Goal: Communication & Community: Answer question/provide support

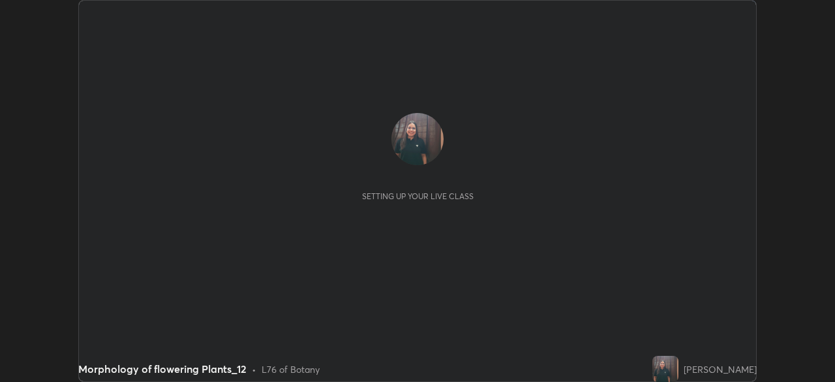
scroll to position [382, 835]
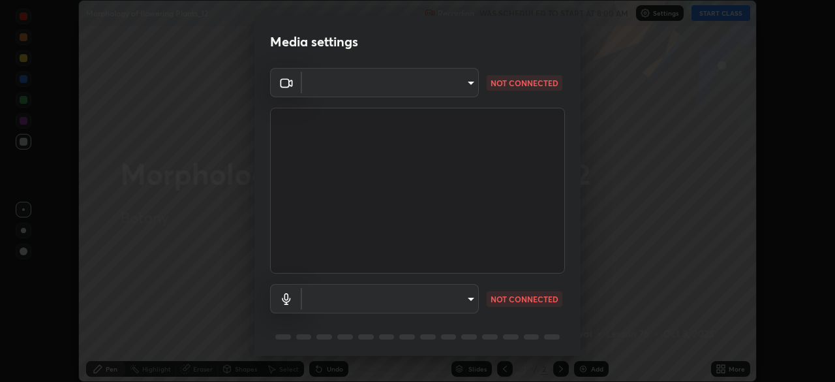
type input "78cfd06ab845a6670bd6b41bc9e532a74a61c5b076cd205a076ea7eadb4db4c9"
type input "69be97f84e7049c03813f0bcc4bf6ee2b0abac823b5cb4bd6cd9a10a9ec1d596"
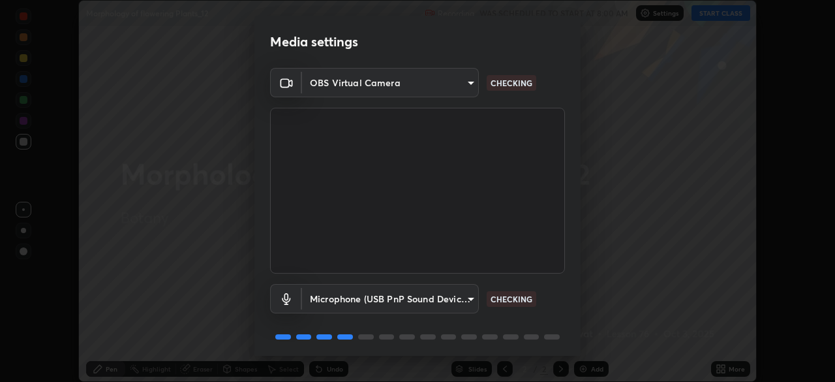
scroll to position [46, 0]
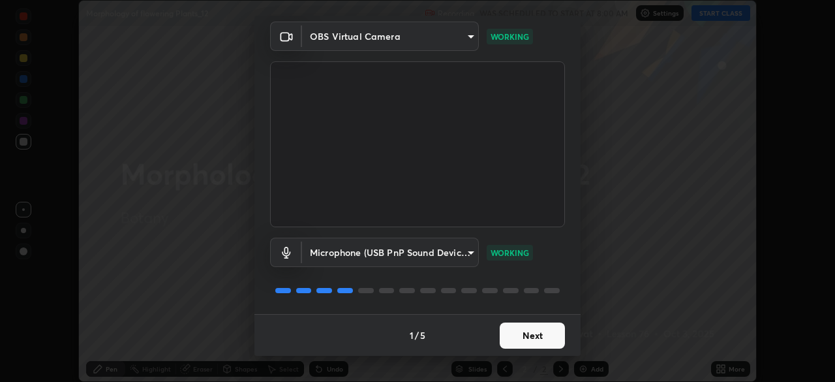
click at [539, 337] on button "Next" at bounding box center [532, 335] width 65 height 26
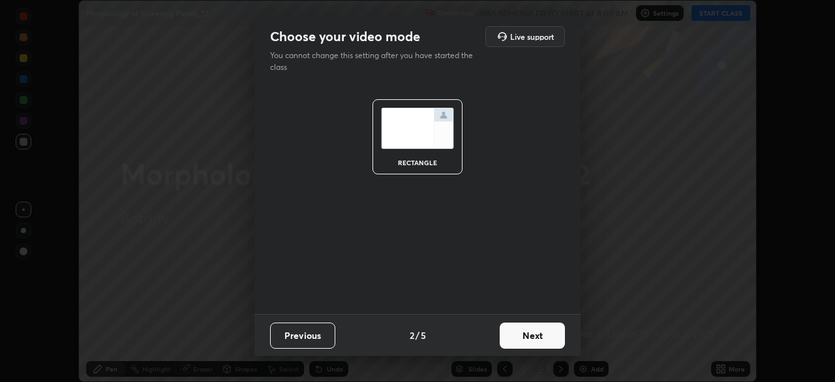
click at [533, 338] on button "Next" at bounding box center [532, 335] width 65 height 26
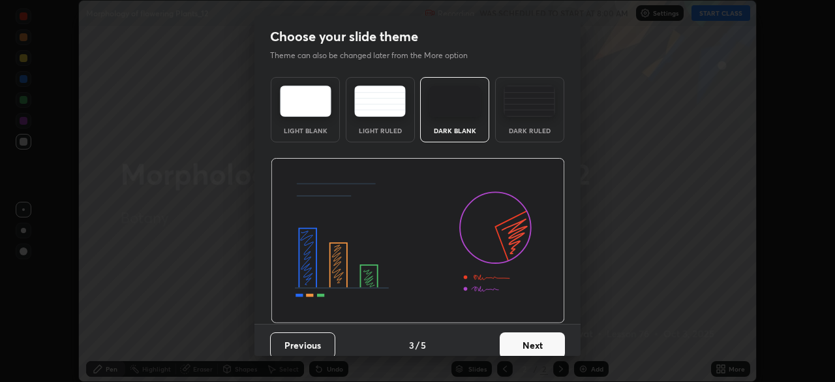
click at [525, 340] on button "Next" at bounding box center [532, 345] width 65 height 26
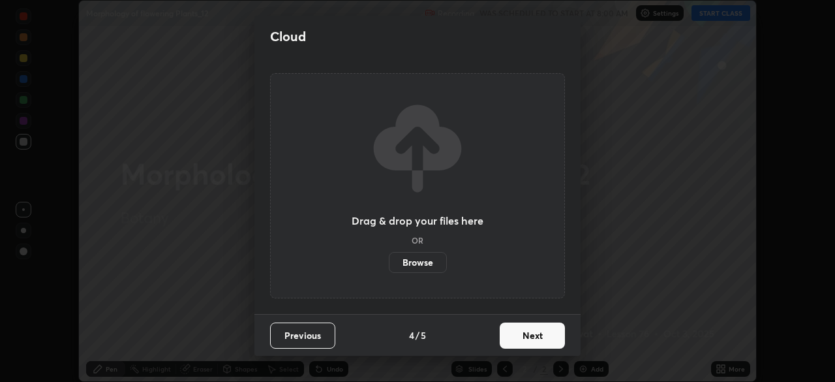
click at [519, 336] on button "Next" at bounding box center [532, 335] width 65 height 26
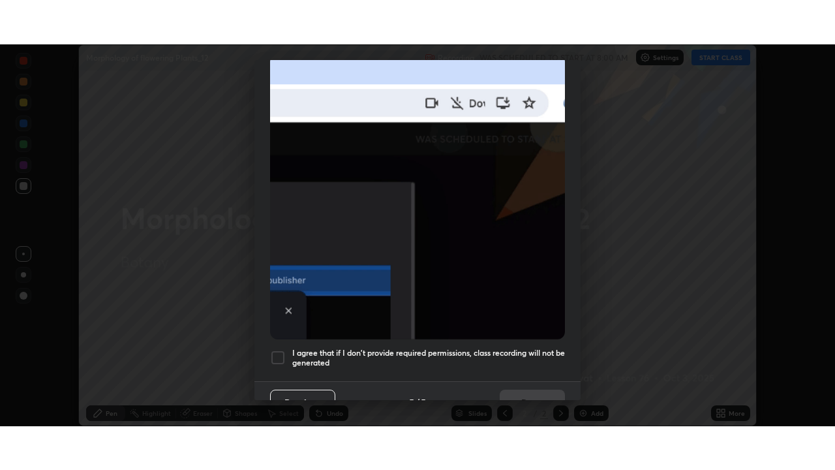
scroll to position [313, 0]
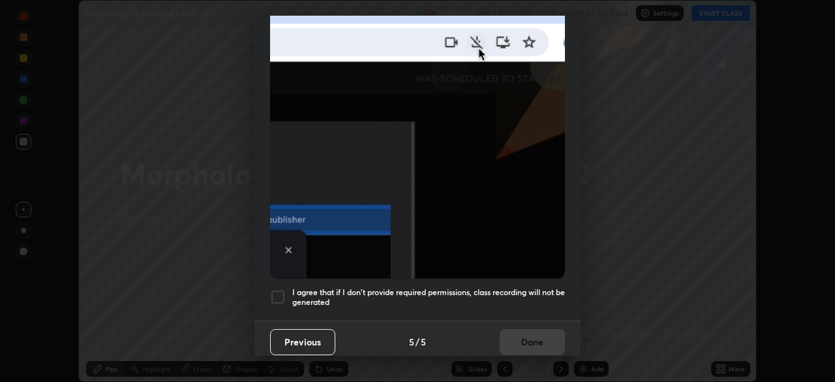
click at [280, 289] on div at bounding box center [278, 297] width 16 height 16
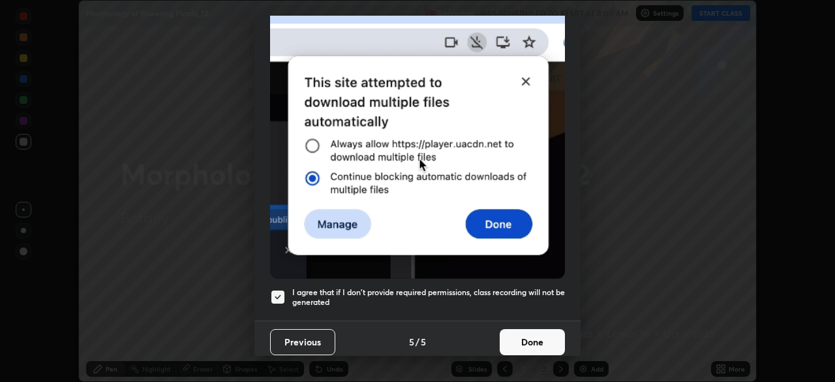
click at [527, 329] on button "Done" at bounding box center [532, 342] width 65 height 26
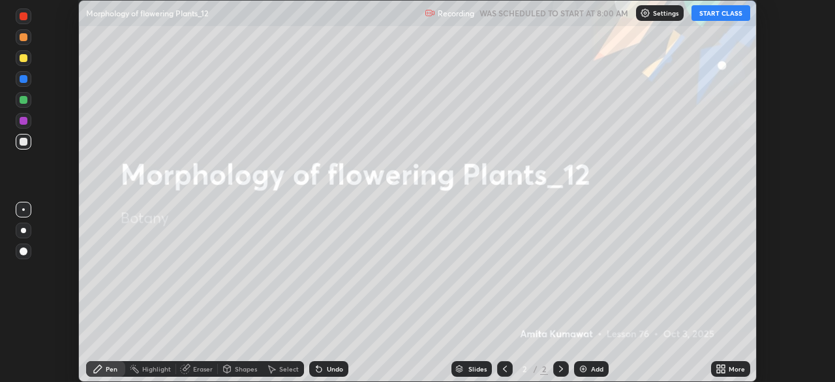
click at [719, 16] on button "START CLASS" at bounding box center [721, 13] width 59 height 16
click at [723, 362] on div "More" at bounding box center [730, 369] width 39 height 16
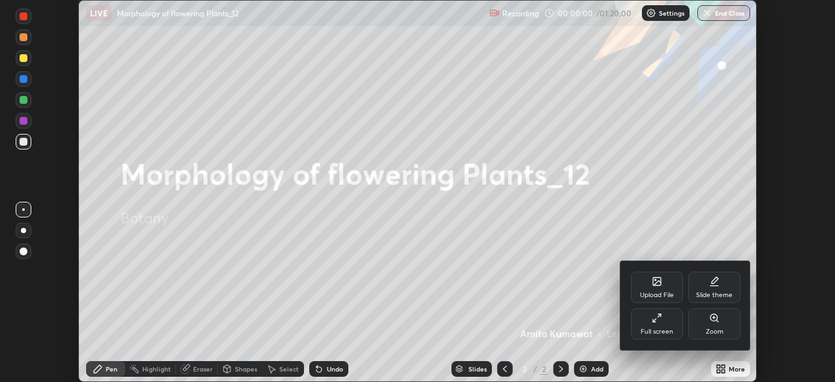
click at [664, 313] on div "Full screen" at bounding box center [657, 323] width 52 height 31
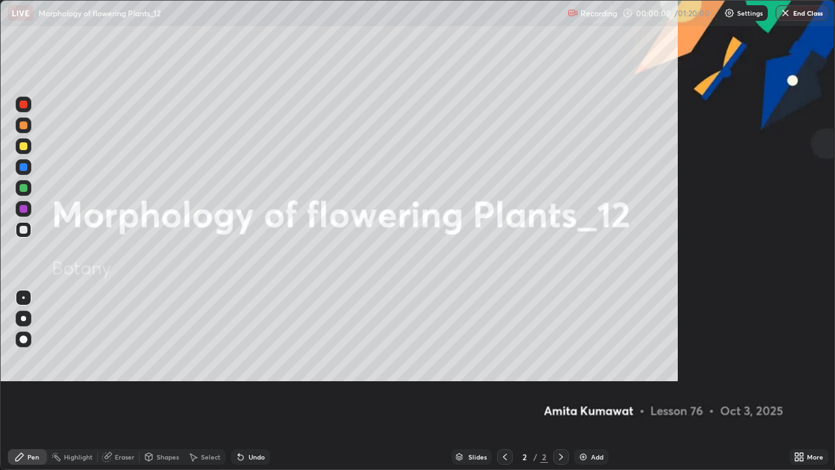
scroll to position [470, 835]
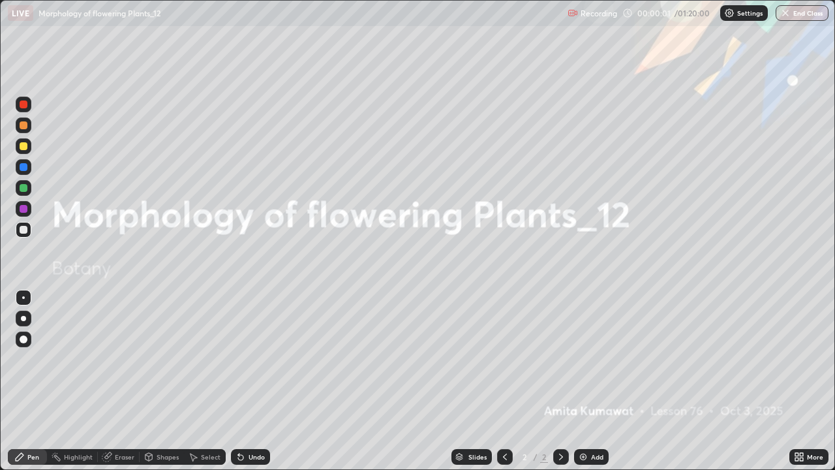
click at [575, 381] on div "Slides 2 / 2 Add" at bounding box center [530, 457] width 520 height 26
click at [578, 381] on img at bounding box center [583, 457] width 10 height 10
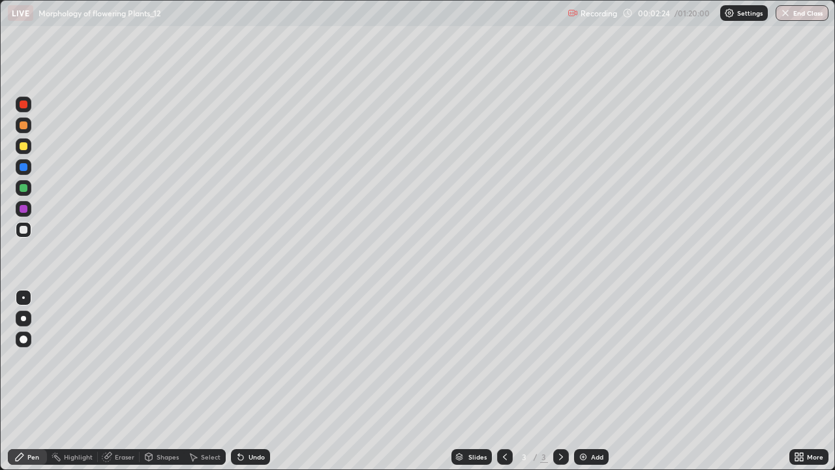
click at [25, 315] on div at bounding box center [24, 319] width 16 height 16
click at [23, 208] on div at bounding box center [24, 209] width 8 height 8
click at [17, 233] on div at bounding box center [24, 230] width 16 height 16
click at [253, 381] on div "Undo" at bounding box center [257, 457] width 16 height 7
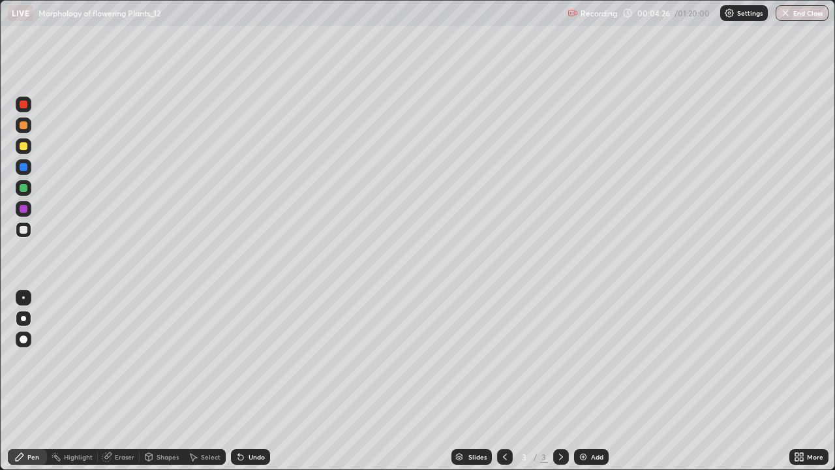
click at [249, 381] on div "Undo" at bounding box center [257, 457] width 16 height 7
click at [253, 381] on div "Undo" at bounding box center [250, 457] width 39 height 16
click at [250, 381] on div "Undo" at bounding box center [257, 457] width 16 height 7
click at [251, 381] on div "Undo" at bounding box center [250, 457] width 39 height 16
click at [31, 206] on div at bounding box center [24, 209] width 16 height 16
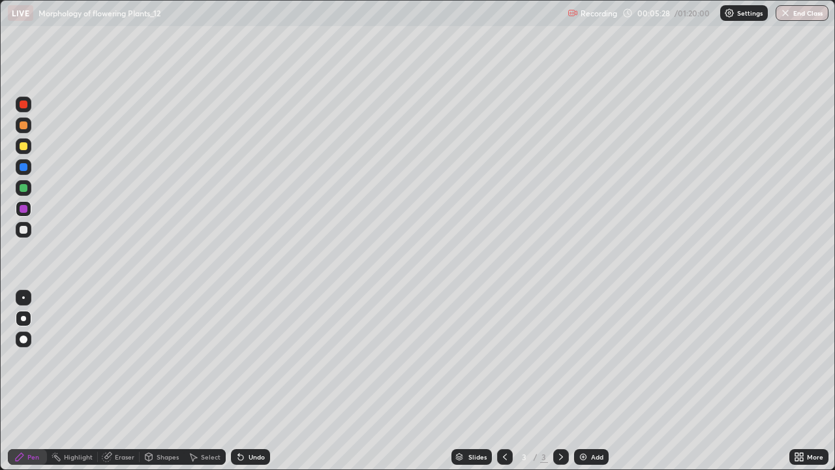
click at [29, 230] on div at bounding box center [24, 230] width 16 height 16
click at [582, 381] on img at bounding box center [583, 457] width 10 height 10
click at [23, 206] on div at bounding box center [24, 209] width 8 height 8
click at [23, 189] on div at bounding box center [24, 188] width 8 height 8
click at [23, 230] on div at bounding box center [24, 230] width 8 height 8
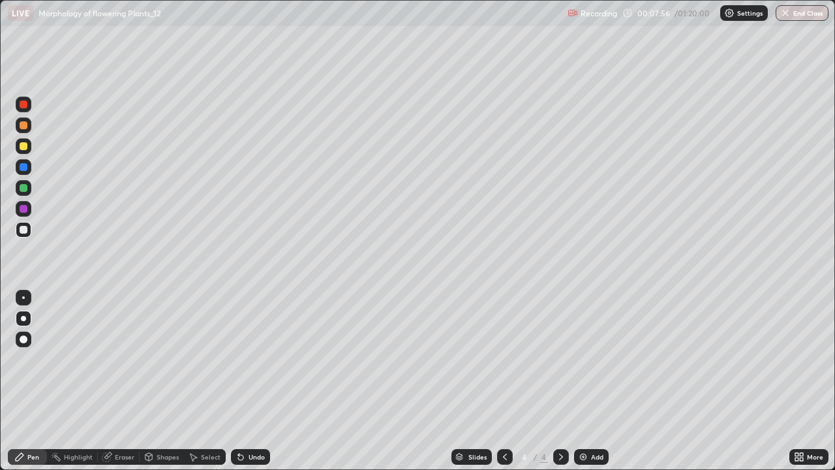
click at [29, 209] on div at bounding box center [24, 209] width 16 height 16
click at [503, 381] on icon at bounding box center [505, 457] width 10 height 10
click at [561, 381] on icon at bounding box center [561, 457] width 10 height 10
click at [24, 228] on div at bounding box center [24, 230] width 8 height 8
click at [257, 381] on div "Undo" at bounding box center [257, 457] width 16 height 7
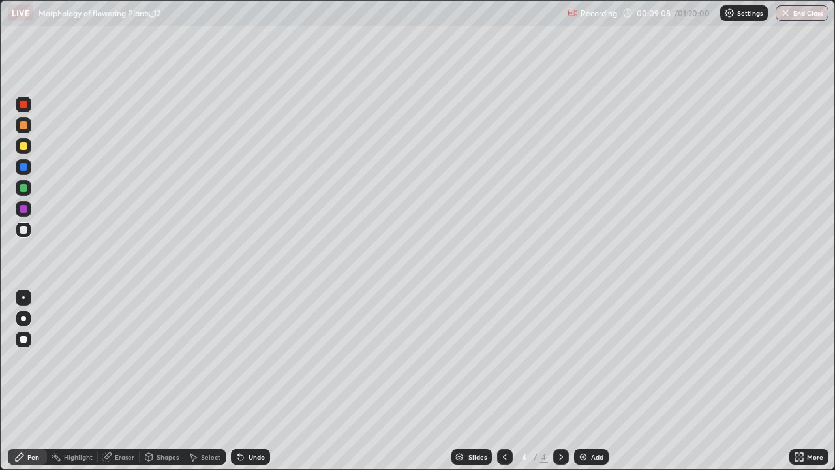
click at [29, 185] on div at bounding box center [24, 188] width 16 height 16
click at [29, 292] on div at bounding box center [24, 298] width 16 height 16
click at [23, 235] on div at bounding box center [24, 230] width 16 height 16
click at [23, 319] on div at bounding box center [23, 318] width 5 height 5
click at [563, 381] on div at bounding box center [562, 457] width 16 height 16
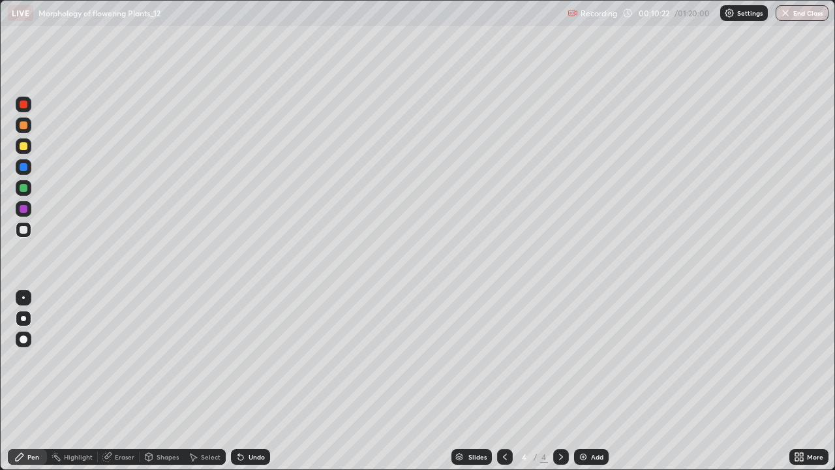
click at [507, 381] on icon at bounding box center [505, 457] width 10 height 10
click at [23, 165] on div at bounding box center [24, 167] width 8 height 8
click at [23, 207] on div at bounding box center [24, 209] width 8 height 8
click at [29, 165] on div at bounding box center [24, 167] width 16 height 16
click at [559, 381] on icon at bounding box center [561, 457] width 4 height 7
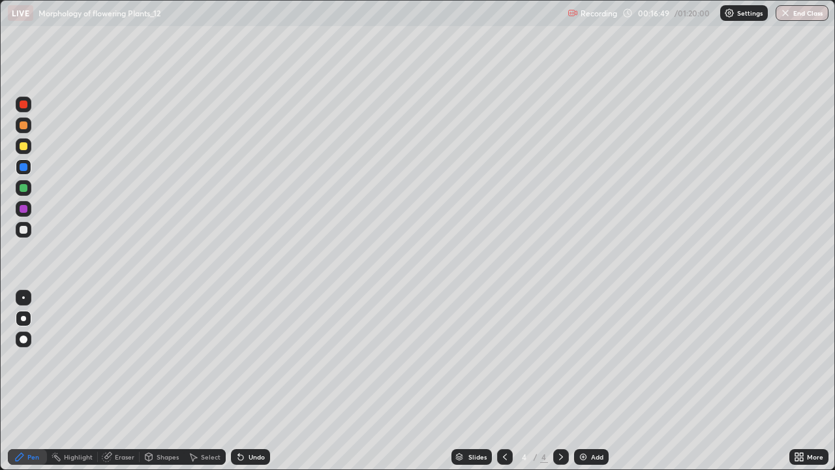
click at [585, 381] on img at bounding box center [583, 457] width 10 height 10
click at [24, 230] on div at bounding box center [24, 230] width 8 height 8
click at [21, 185] on div at bounding box center [24, 188] width 8 height 8
click at [22, 298] on div at bounding box center [24, 298] width 16 height 16
click at [18, 228] on div at bounding box center [24, 230] width 16 height 16
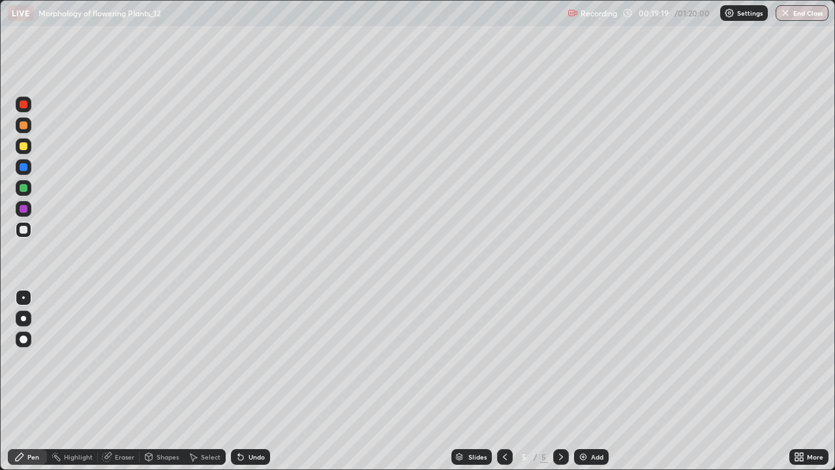
click at [22, 318] on div at bounding box center [23, 318] width 5 height 5
click at [560, 381] on icon at bounding box center [561, 457] width 10 height 10
click at [585, 381] on img at bounding box center [583, 457] width 10 height 10
click at [20, 187] on div at bounding box center [24, 188] width 8 height 8
click at [23, 189] on div at bounding box center [24, 188] width 8 height 8
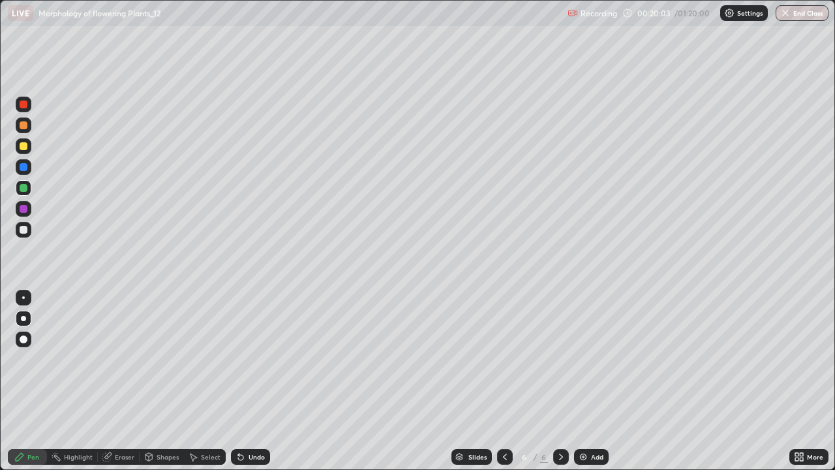
click at [25, 210] on div at bounding box center [24, 209] width 8 height 8
click at [22, 229] on div at bounding box center [24, 230] width 8 height 8
click at [23, 166] on div at bounding box center [24, 167] width 8 height 8
click at [26, 231] on div at bounding box center [24, 230] width 8 height 8
click at [23, 187] on div at bounding box center [24, 188] width 8 height 8
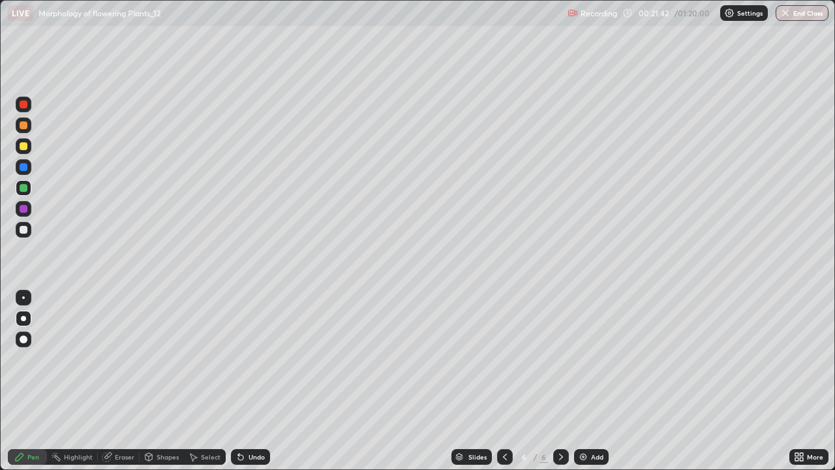
click at [23, 298] on div at bounding box center [23, 297] width 3 height 3
click at [21, 164] on div at bounding box center [24, 167] width 8 height 8
click at [24, 317] on div at bounding box center [23, 318] width 5 height 5
click at [505, 381] on icon at bounding box center [505, 457] width 10 height 10
click at [558, 381] on icon at bounding box center [561, 457] width 10 height 10
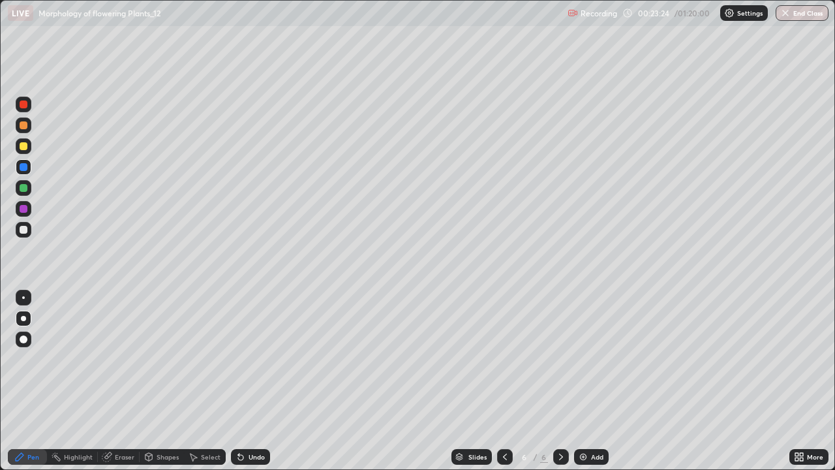
click at [21, 205] on div at bounding box center [24, 209] width 8 height 8
click at [20, 228] on div at bounding box center [24, 230] width 8 height 8
click at [112, 381] on icon at bounding box center [107, 457] width 10 height 10
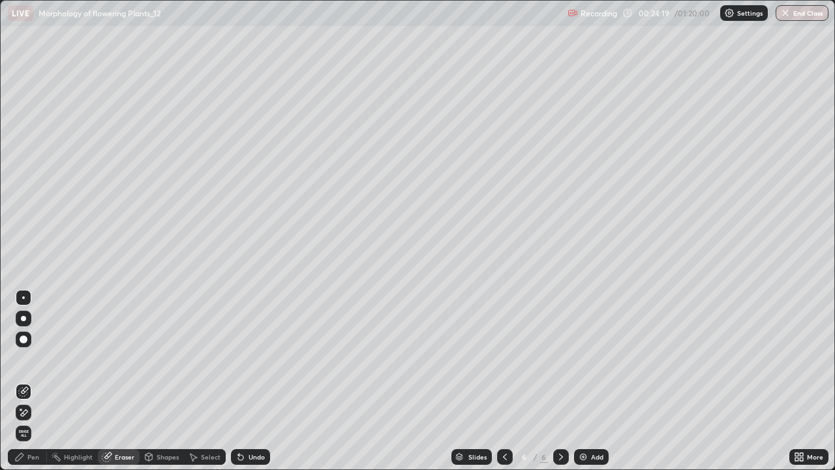
click at [37, 381] on div "Pen" at bounding box center [33, 457] width 12 height 7
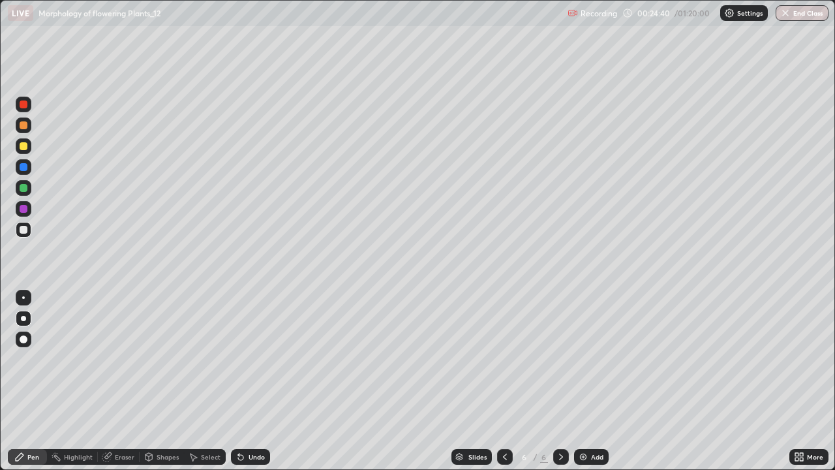
click at [251, 381] on div "Undo" at bounding box center [257, 457] width 16 height 7
click at [25, 165] on div at bounding box center [24, 167] width 8 height 8
click at [558, 381] on icon at bounding box center [561, 457] width 10 height 10
click at [583, 381] on img at bounding box center [583, 457] width 10 height 10
click at [26, 226] on div at bounding box center [24, 230] width 8 height 8
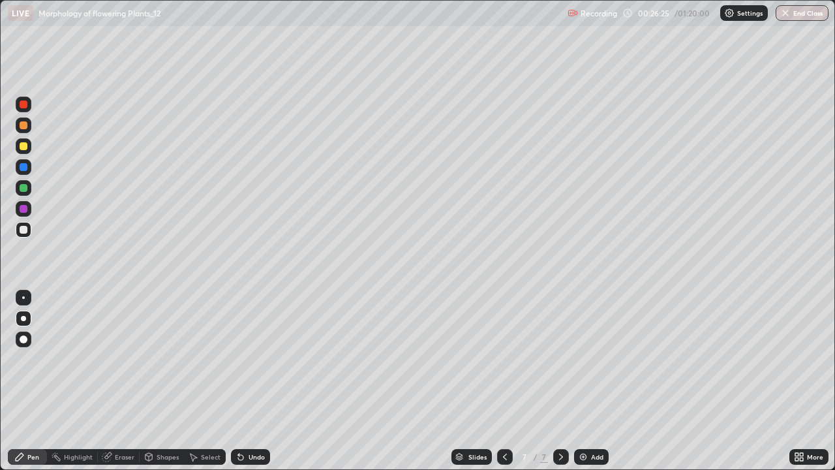
click at [23, 209] on div at bounding box center [24, 209] width 8 height 8
click at [21, 230] on div at bounding box center [24, 230] width 8 height 8
click at [505, 381] on icon at bounding box center [505, 457] width 10 height 10
click at [504, 381] on icon at bounding box center [505, 457] width 10 height 10
click at [561, 381] on icon at bounding box center [561, 457] width 10 height 10
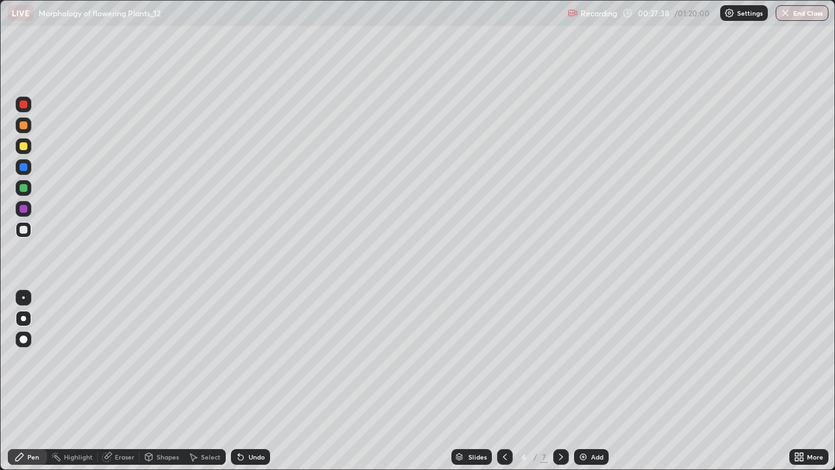
click at [560, 381] on icon at bounding box center [561, 457] width 10 height 10
click at [26, 166] on div at bounding box center [24, 167] width 8 height 8
click at [563, 381] on icon at bounding box center [561, 457] width 10 height 10
click at [578, 381] on img at bounding box center [583, 457] width 10 height 10
click at [23, 187] on div at bounding box center [24, 188] width 8 height 8
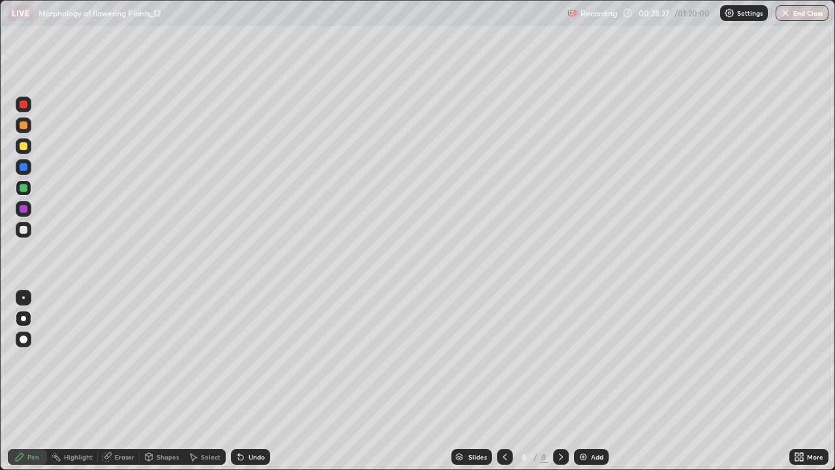
click at [24, 230] on div at bounding box center [24, 230] width 8 height 8
click at [243, 381] on icon at bounding box center [241, 457] width 10 height 10
click at [256, 381] on div "Undo" at bounding box center [257, 457] width 16 height 7
click at [24, 165] on div at bounding box center [24, 167] width 8 height 8
click at [29, 124] on div at bounding box center [24, 125] width 16 height 16
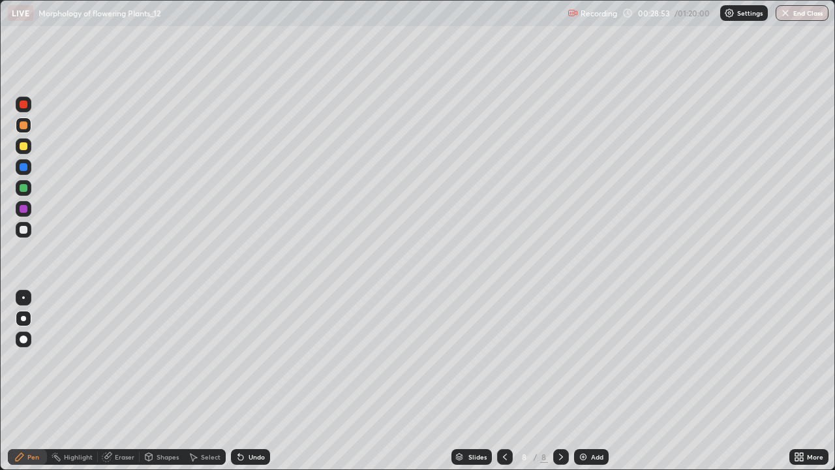
click at [251, 381] on div "Undo" at bounding box center [257, 457] width 16 height 7
click at [22, 298] on div at bounding box center [23, 297] width 3 height 3
click at [29, 227] on div at bounding box center [24, 230] width 16 height 16
click at [24, 319] on div at bounding box center [23, 318] width 5 height 5
click at [26, 186] on div at bounding box center [24, 188] width 8 height 8
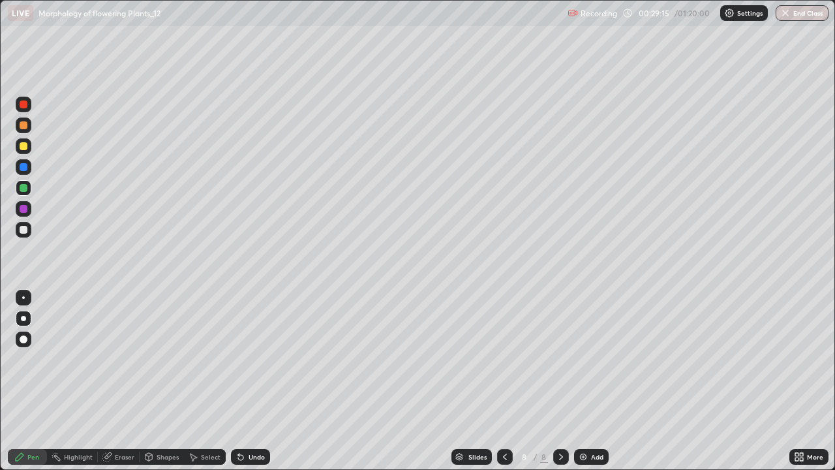
click at [25, 229] on div at bounding box center [24, 230] width 8 height 8
click at [24, 167] on div at bounding box center [24, 167] width 8 height 8
click at [29, 230] on div at bounding box center [24, 230] width 16 height 16
click at [323, 25] on div "LIVE Morphology of flowering Plants_12" at bounding box center [285, 13] width 555 height 26
click at [320, 16] on div "LIVE Morphology of flowering Plants_12" at bounding box center [285, 13] width 555 height 26
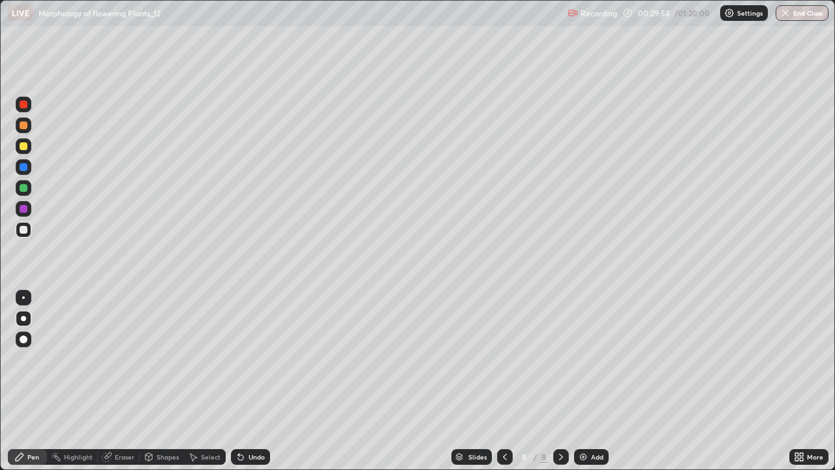
click at [25, 127] on div at bounding box center [24, 125] width 8 height 8
click at [30, 166] on div at bounding box center [24, 167] width 16 height 16
click at [504, 381] on icon at bounding box center [505, 457] width 10 height 10
click at [500, 381] on icon at bounding box center [505, 457] width 10 height 10
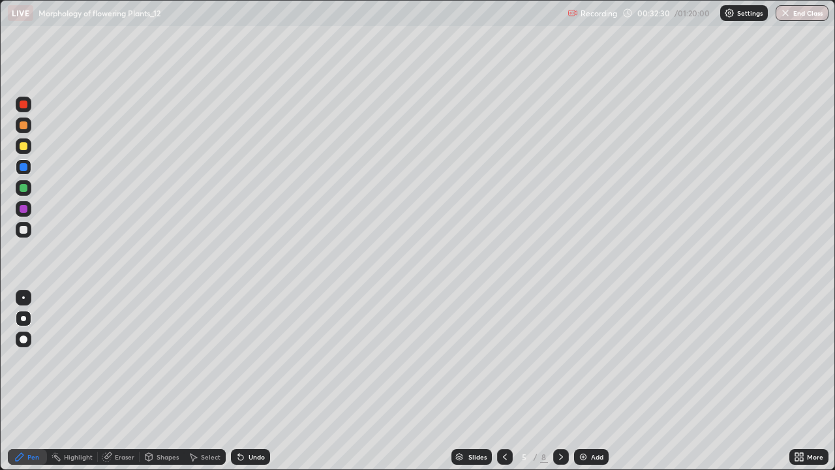
click at [559, 381] on icon at bounding box center [561, 457] width 4 height 7
click at [559, 381] on icon at bounding box center [561, 457] width 10 height 10
click at [578, 381] on img at bounding box center [583, 457] width 10 height 10
click at [24, 226] on div at bounding box center [24, 230] width 8 height 8
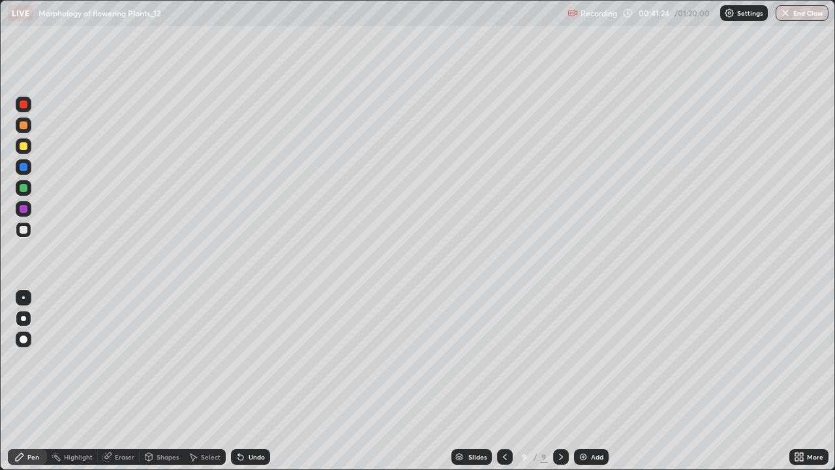
click at [253, 381] on div "Undo" at bounding box center [257, 457] width 16 height 7
click at [251, 381] on div "Undo" at bounding box center [257, 457] width 16 height 7
click at [250, 381] on div "Undo" at bounding box center [257, 457] width 16 height 7
click at [262, 381] on div "Undo" at bounding box center [250, 457] width 39 height 16
click at [22, 187] on div at bounding box center [24, 188] width 8 height 8
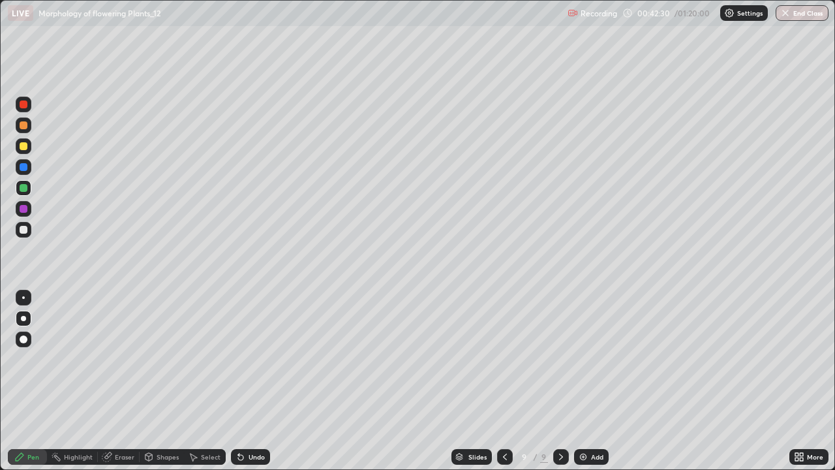
click at [29, 231] on div at bounding box center [24, 230] width 16 height 16
click at [24, 207] on div at bounding box center [24, 209] width 8 height 8
click at [24, 228] on div at bounding box center [24, 230] width 8 height 8
click at [562, 381] on icon at bounding box center [561, 457] width 10 height 10
click at [578, 381] on img at bounding box center [583, 457] width 10 height 10
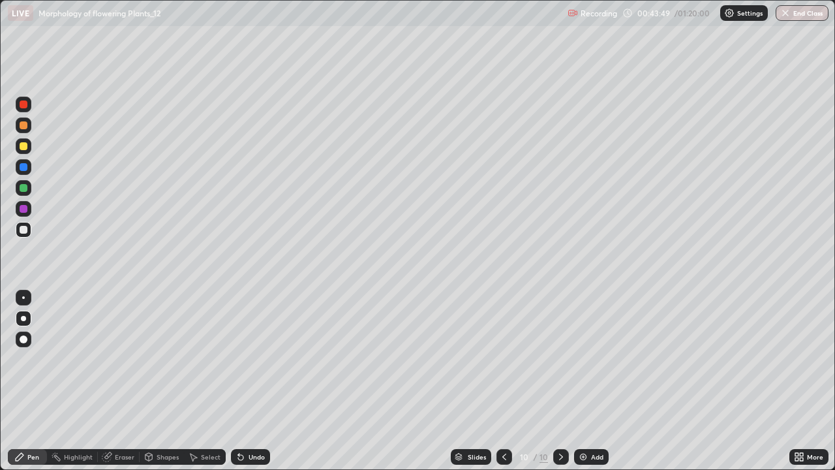
click at [29, 186] on div at bounding box center [24, 188] width 16 height 16
click at [254, 381] on div "Undo" at bounding box center [257, 457] width 16 height 7
click at [31, 230] on div at bounding box center [24, 230] width 16 height 16
click at [260, 381] on div "Undo" at bounding box center [257, 457] width 16 height 7
click at [557, 381] on icon at bounding box center [561, 457] width 10 height 10
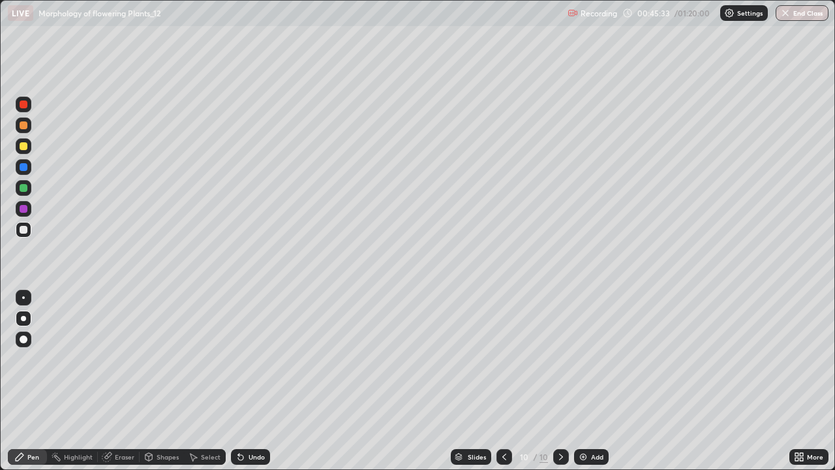
click at [23, 187] on div at bounding box center [24, 188] width 8 height 8
click at [584, 381] on div "Add" at bounding box center [591, 457] width 35 height 16
click at [19, 228] on div at bounding box center [24, 230] width 16 height 16
click at [257, 381] on div "Undo" at bounding box center [257, 457] width 16 height 7
click at [258, 381] on div "Undo" at bounding box center [257, 457] width 16 height 7
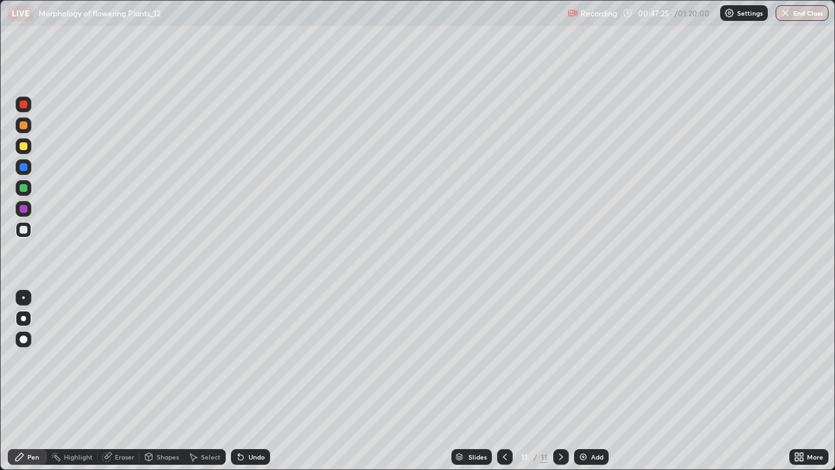
click at [25, 168] on div at bounding box center [24, 167] width 8 height 8
click at [29, 230] on div at bounding box center [24, 230] width 16 height 16
click at [26, 209] on div at bounding box center [24, 209] width 8 height 8
click at [123, 381] on div "Eraser" at bounding box center [125, 457] width 20 height 7
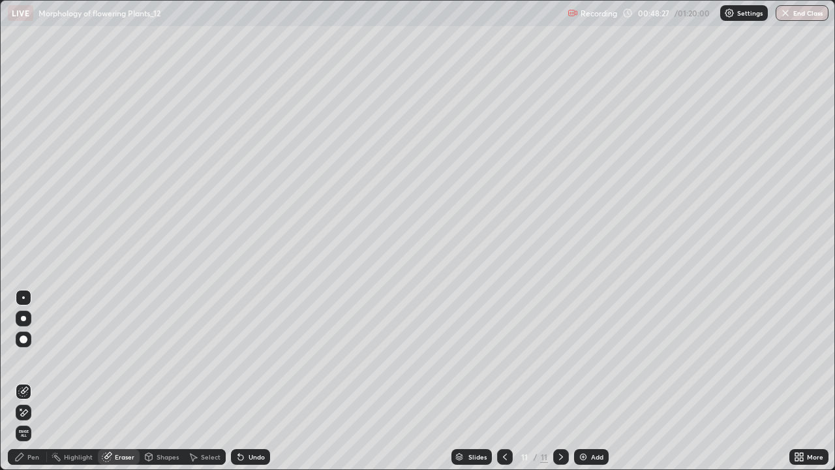
click at [36, 381] on div "Pen" at bounding box center [27, 457] width 39 height 16
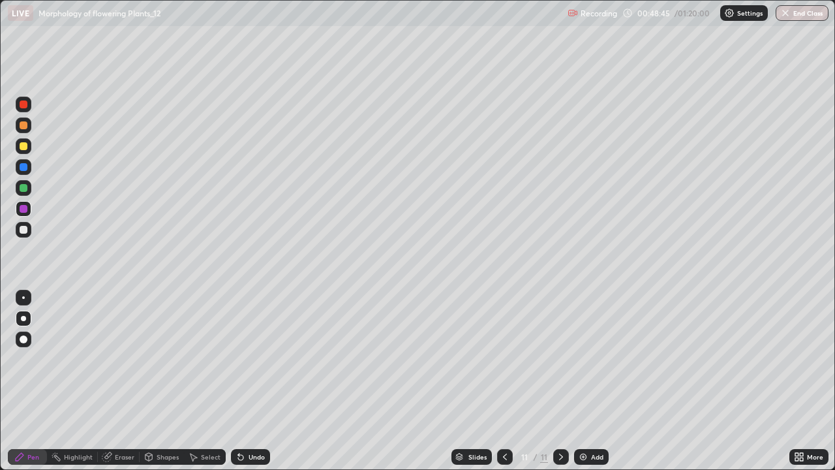
click at [21, 187] on div at bounding box center [24, 188] width 8 height 8
click at [25, 228] on div at bounding box center [24, 230] width 8 height 8
click at [22, 123] on div at bounding box center [24, 125] width 8 height 8
click at [254, 381] on div "Undo" at bounding box center [250, 457] width 39 height 16
click at [255, 381] on div "Undo" at bounding box center [257, 457] width 16 height 7
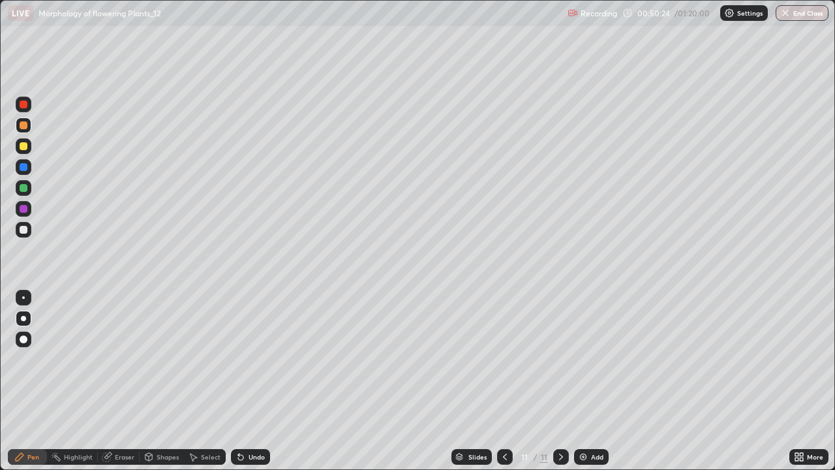
click at [503, 381] on icon at bounding box center [505, 457] width 10 height 10
click at [500, 381] on icon at bounding box center [505, 457] width 10 height 10
click at [561, 381] on icon at bounding box center [561, 457] width 10 height 10
click at [563, 381] on icon at bounding box center [561, 457] width 10 height 10
click at [561, 381] on div at bounding box center [562, 457] width 16 height 16
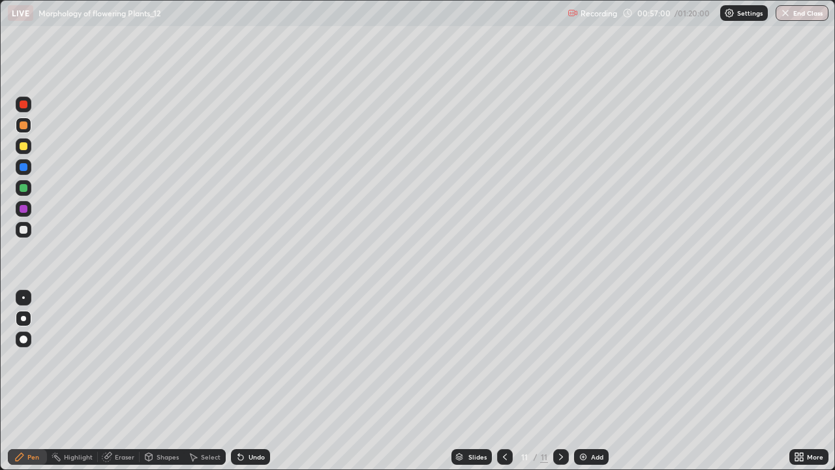
click at [585, 381] on div "Slides 11 / 11 Add" at bounding box center [530, 457] width 520 height 26
click at [582, 381] on img at bounding box center [583, 457] width 10 height 10
click at [22, 336] on div at bounding box center [24, 340] width 8 height 8
click at [20, 205] on div at bounding box center [24, 209] width 16 height 16
click at [26, 125] on div at bounding box center [24, 125] width 8 height 8
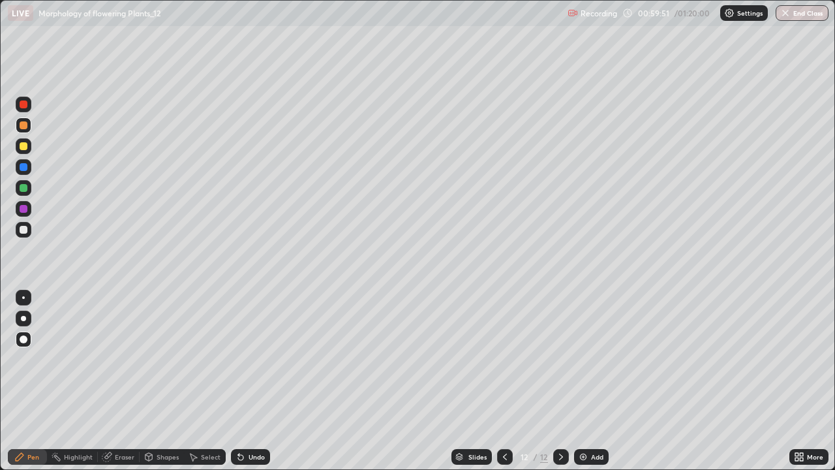
click at [23, 319] on div at bounding box center [23, 318] width 5 height 5
click at [249, 381] on div "Undo" at bounding box center [257, 457] width 16 height 7
click at [254, 381] on div "Undo" at bounding box center [257, 457] width 16 height 7
click at [23, 164] on div at bounding box center [24, 167] width 8 height 8
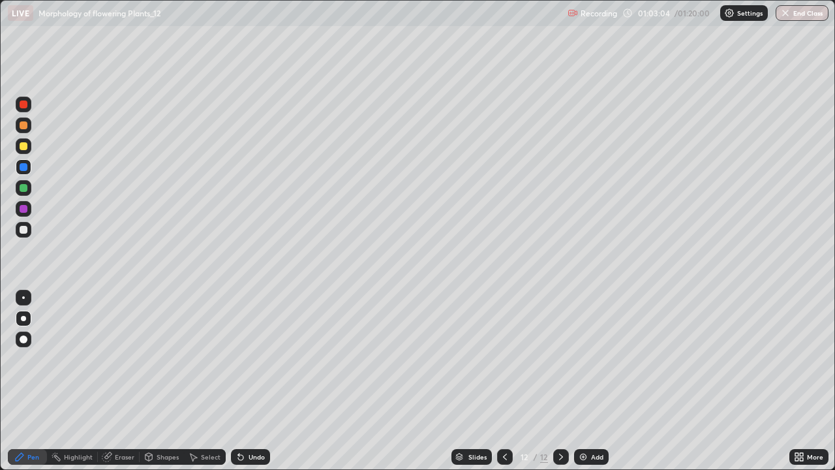
click at [27, 224] on div at bounding box center [24, 230] width 16 height 16
click at [20, 207] on div at bounding box center [24, 209] width 8 height 8
click at [584, 381] on img at bounding box center [583, 457] width 10 height 10
click at [21, 226] on div at bounding box center [24, 230] width 8 height 8
click at [22, 191] on div at bounding box center [24, 188] width 8 height 8
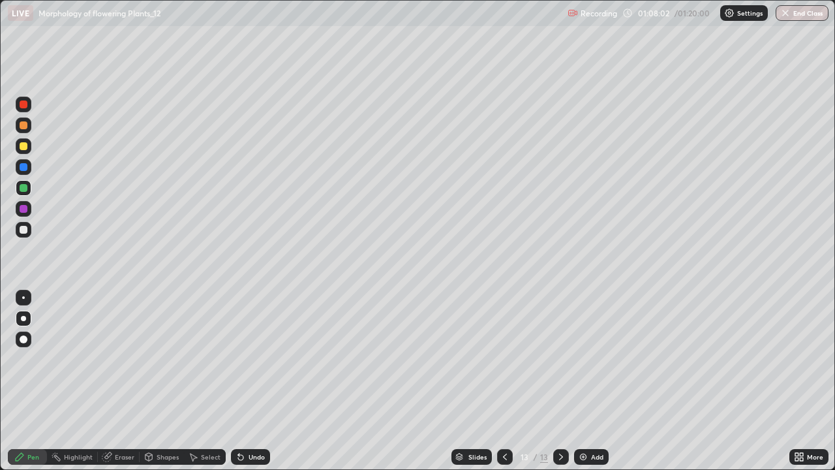
click at [22, 126] on div at bounding box center [24, 125] width 8 height 8
click at [248, 381] on div "Undo" at bounding box center [250, 457] width 39 height 16
click at [247, 381] on div "Undo" at bounding box center [250, 457] width 39 height 16
click at [503, 381] on icon at bounding box center [505, 457] width 4 height 7
click at [561, 381] on icon at bounding box center [561, 457] width 10 height 10
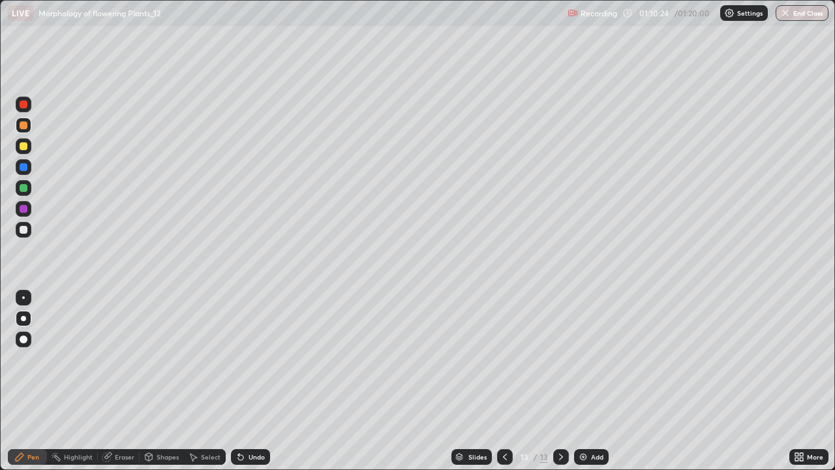
click at [582, 381] on img at bounding box center [583, 457] width 10 height 10
click at [24, 230] on div at bounding box center [24, 230] width 8 height 8
click at [255, 381] on div "Undo" at bounding box center [257, 457] width 16 height 7
click at [24, 127] on div at bounding box center [24, 125] width 8 height 8
click at [28, 228] on div at bounding box center [24, 230] width 16 height 16
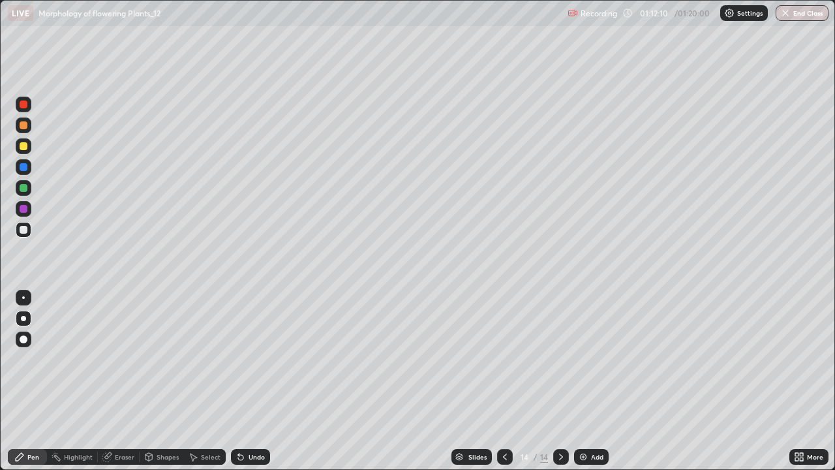
click at [25, 164] on div at bounding box center [24, 167] width 8 height 8
click at [251, 381] on div "Undo" at bounding box center [257, 457] width 16 height 7
click at [24, 230] on div at bounding box center [24, 230] width 8 height 8
click at [30, 165] on div at bounding box center [24, 167] width 16 height 16
click at [25, 209] on div at bounding box center [24, 209] width 8 height 8
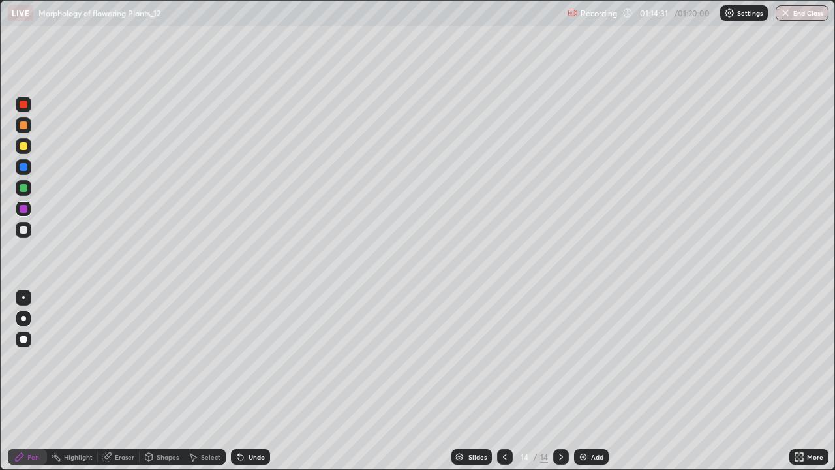
click at [25, 230] on div at bounding box center [24, 230] width 8 height 8
click at [25, 190] on div at bounding box center [24, 188] width 8 height 8
click at [29, 227] on div at bounding box center [24, 230] width 16 height 16
click at [257, 381] on div "Undo" at bounding box center [257, 457] width 16 height 7
